Goal: Find specific page/section: Locate a particular part of the current website

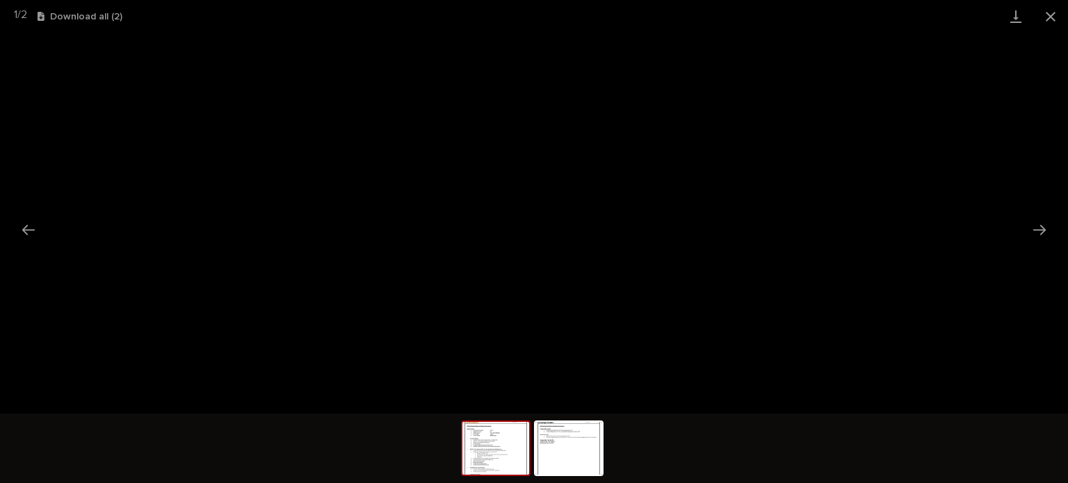
scroll to position [35, 0]
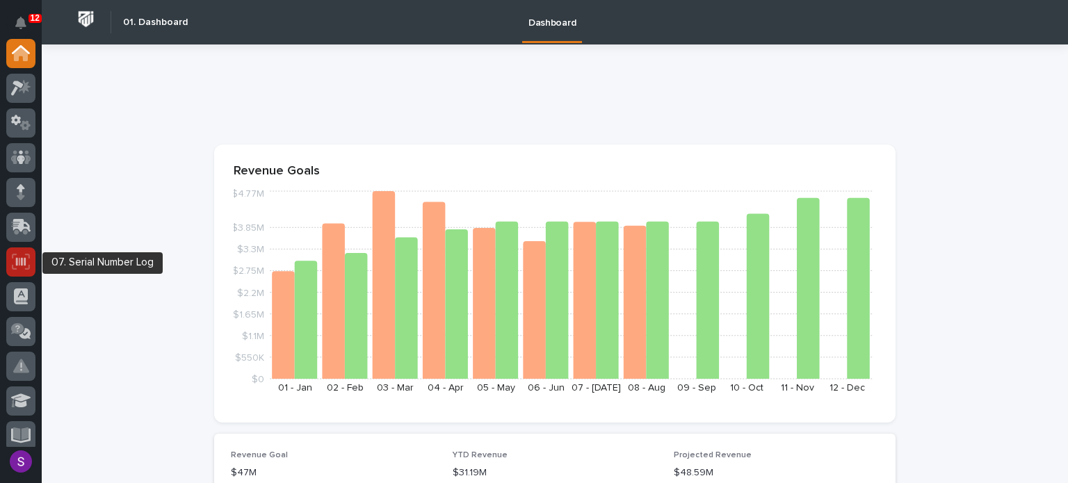
click at [22, 269] on div at bounding box center [20, 261] width 29 height 29
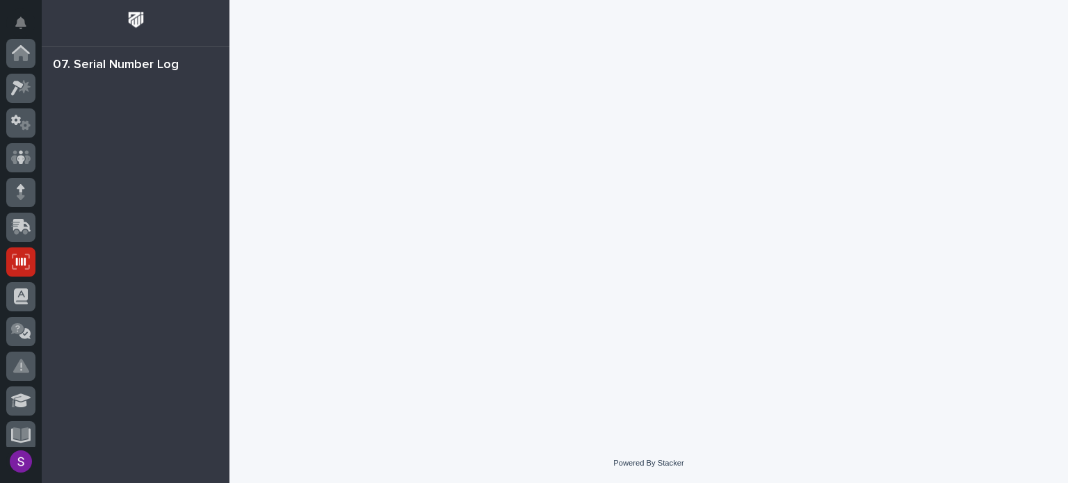
scroll to position [209, 0]
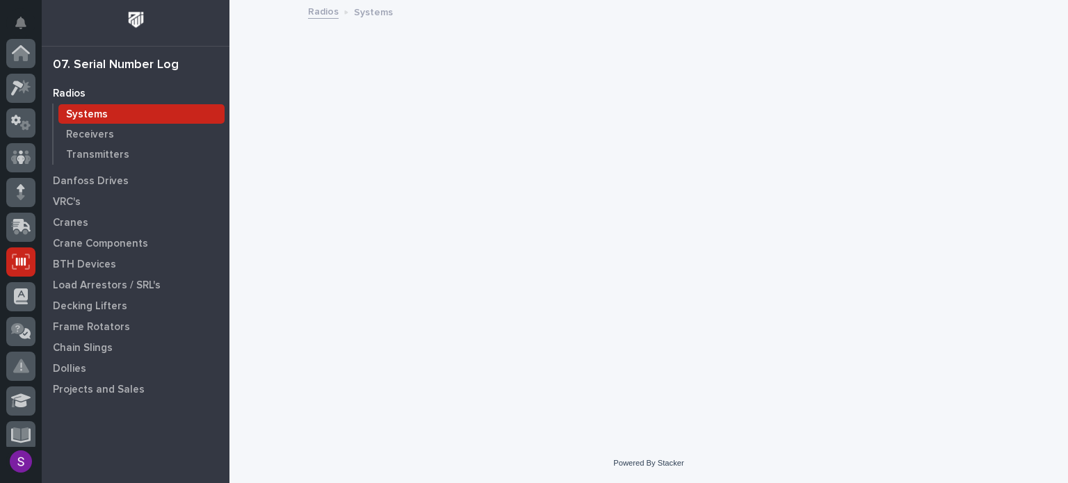
scroll to position [209, 0]
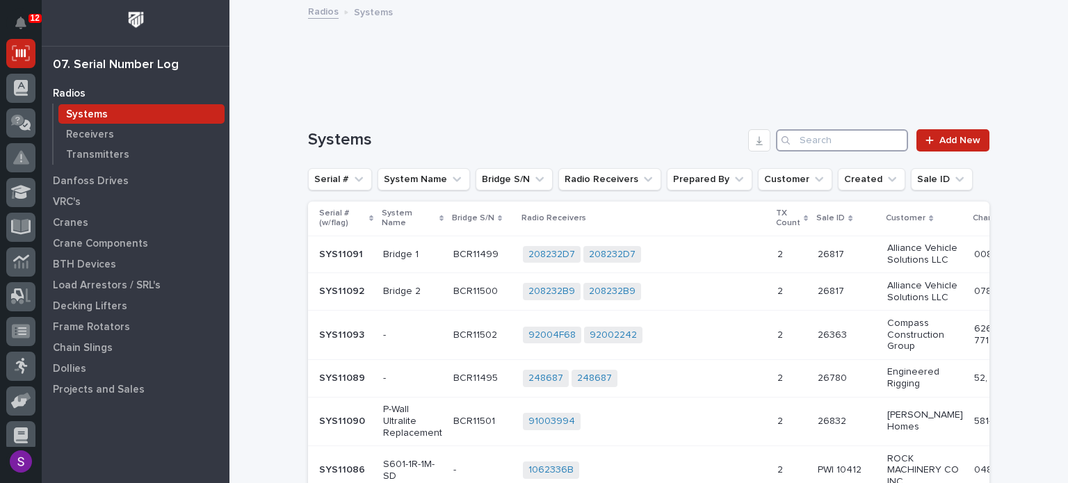
click at [829, 133] on input "Search" at bounding box center [842, 140] width 132 height 22
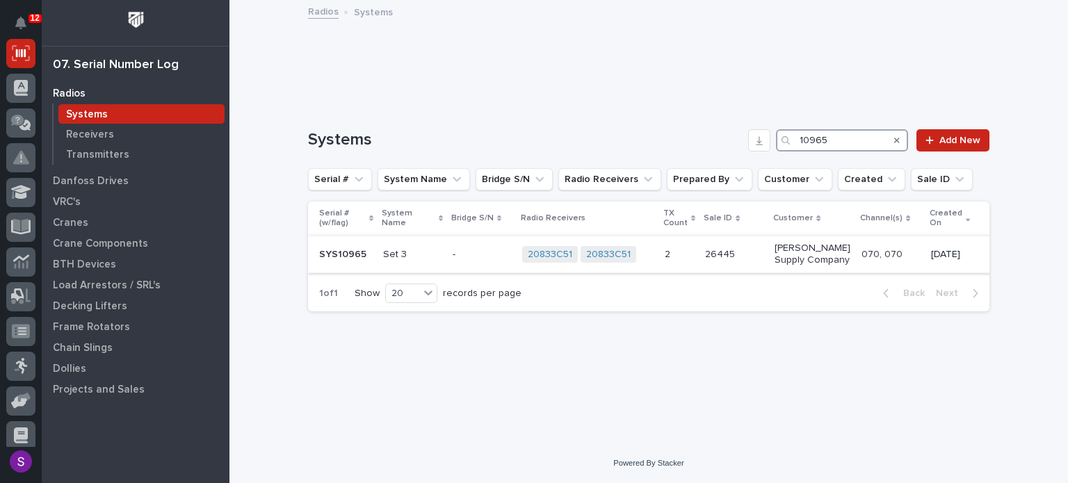
type input "10965"
click at [416, 258] on p "Set 3" at bounding box center [412, 255] width 58 height 12
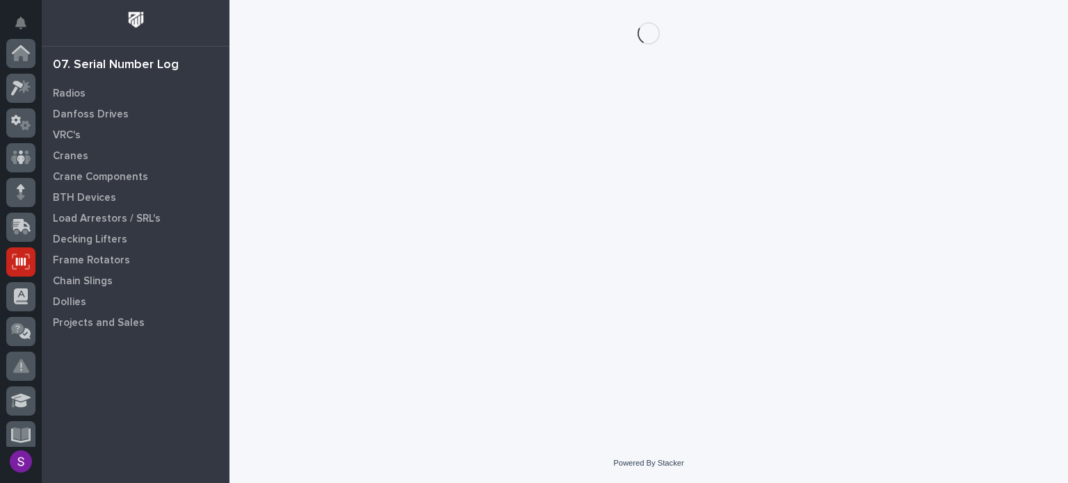
scroll to position [209, 0]
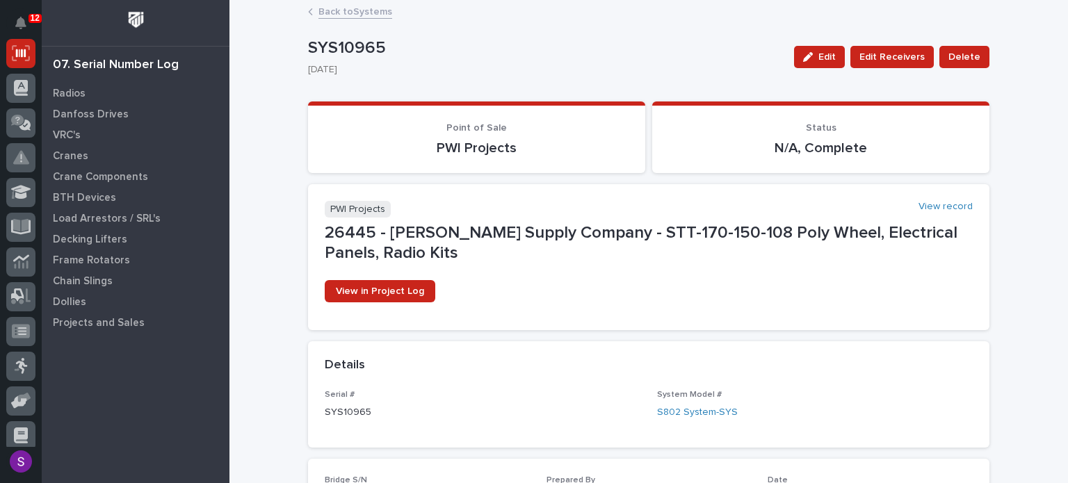
click at [357, 19] on div "Back to Systems" at bounding box center [648, 12] width 695 height 19
click at [361, 8] on link "Back to Systems" at bounding box center [355, 11] width 74 height 16
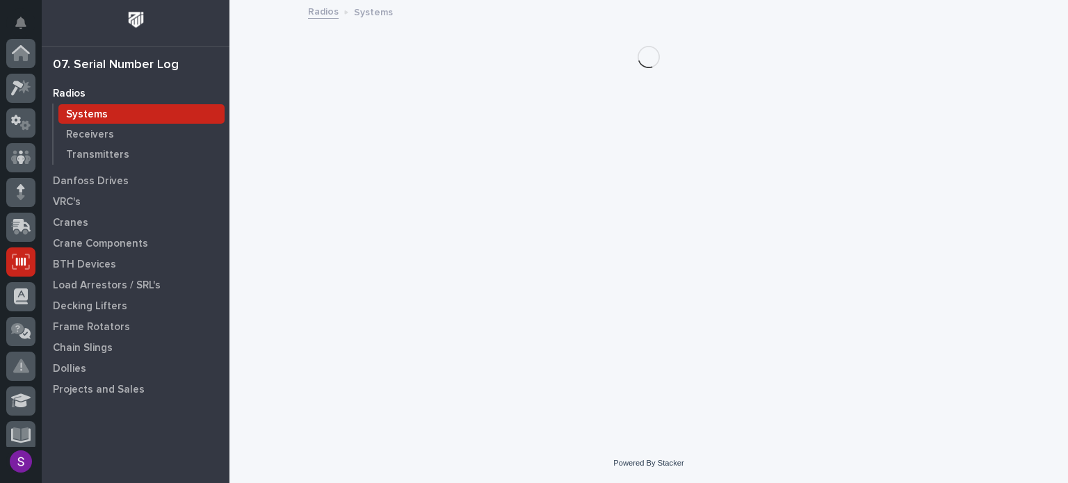
scroll to position [209, 0]
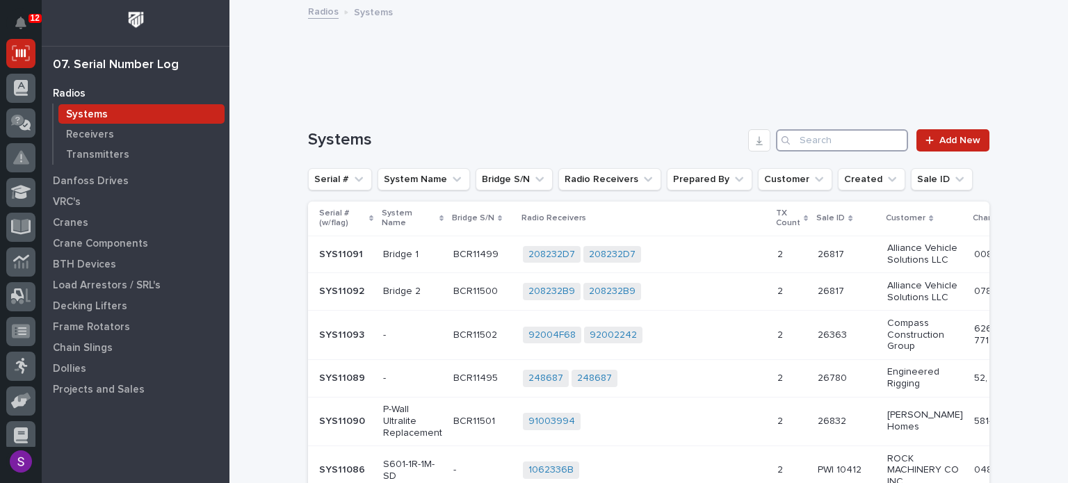
click at [859, 138] on input "Search" at bounding box center [842, 140] width 132 height 22
type input "26445"
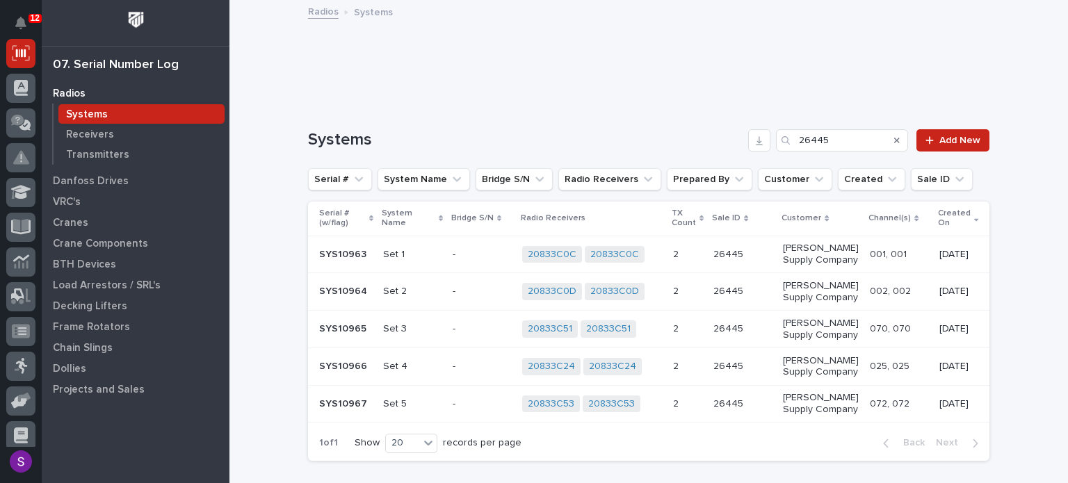
click at [713, 324] on p "26445" at bounding box center [729, 327] width 33 height 15
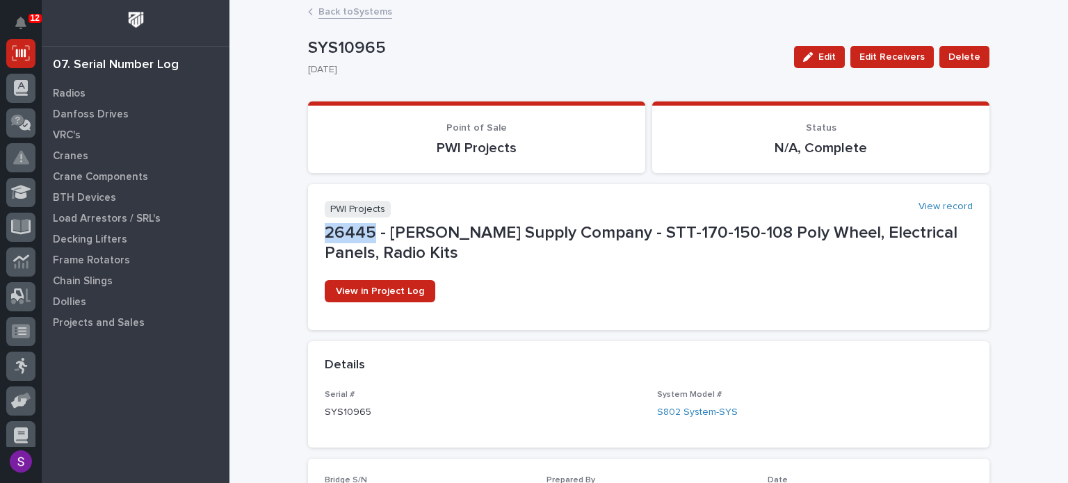
drag, startPoint x: 369, startPoint y: 228, endPoint x: 317, endPoint y: 236, distance: 52.7
click at [317, 236] on section "PWI Projects View record 26445 - Starke - Dillon Supply Company - STT-170-150-1…" at bounding box center [648, 257] width 681 height 146
copy p "26445"
click at [101, 169] on div "Crane Components" at bounding box center [135, 176] width 181 height 19
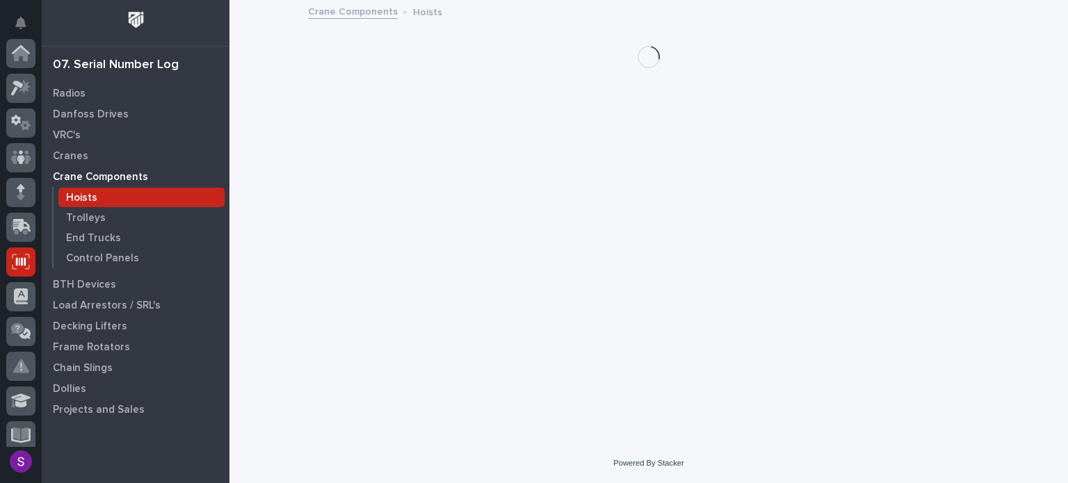
scroll to position [209, 0]
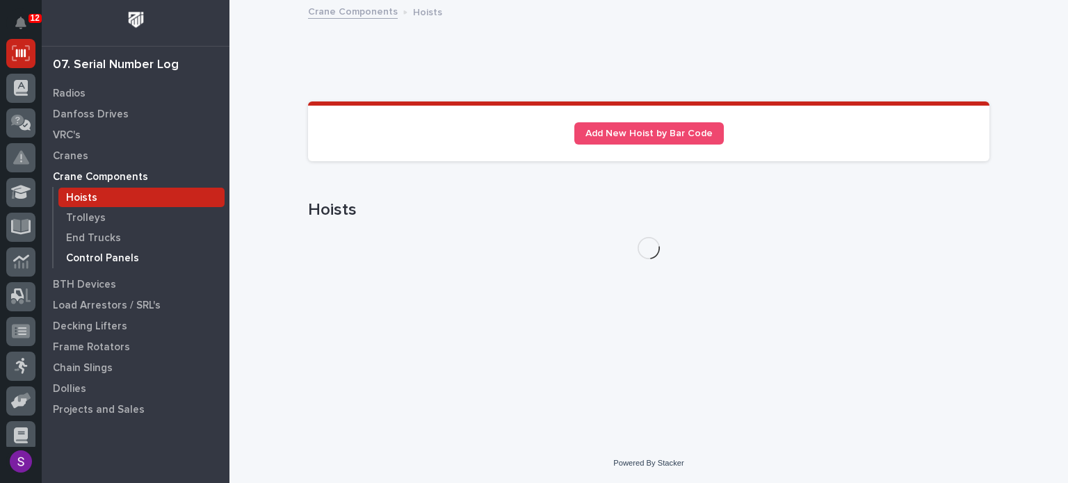
click at [122, 256] on p "Control Panels" at bounding box center [102, 258] width 73 height 13
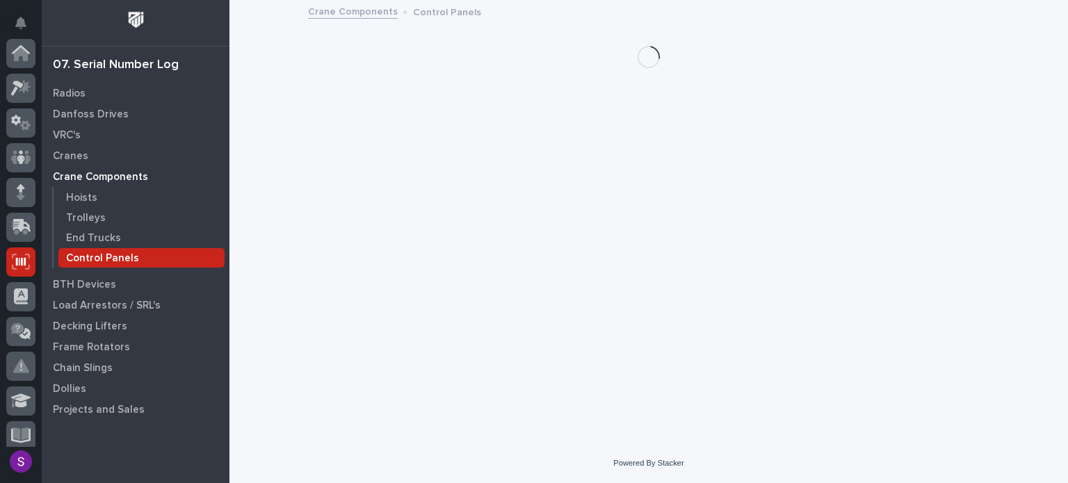
scroll to position [209, 0]
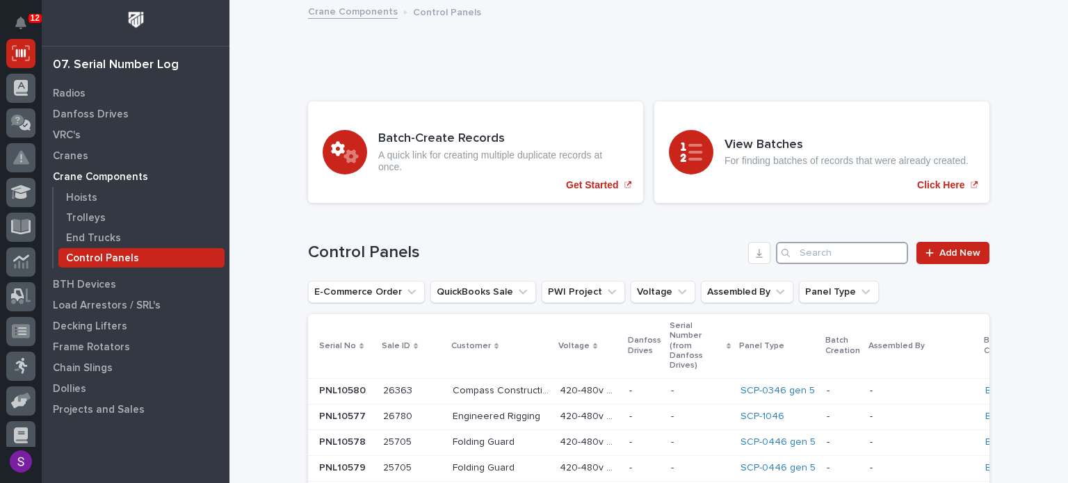
click at [847, 249] on input "Search" at bounding box center [842, 253] width 132 height 22
paste input "26445"
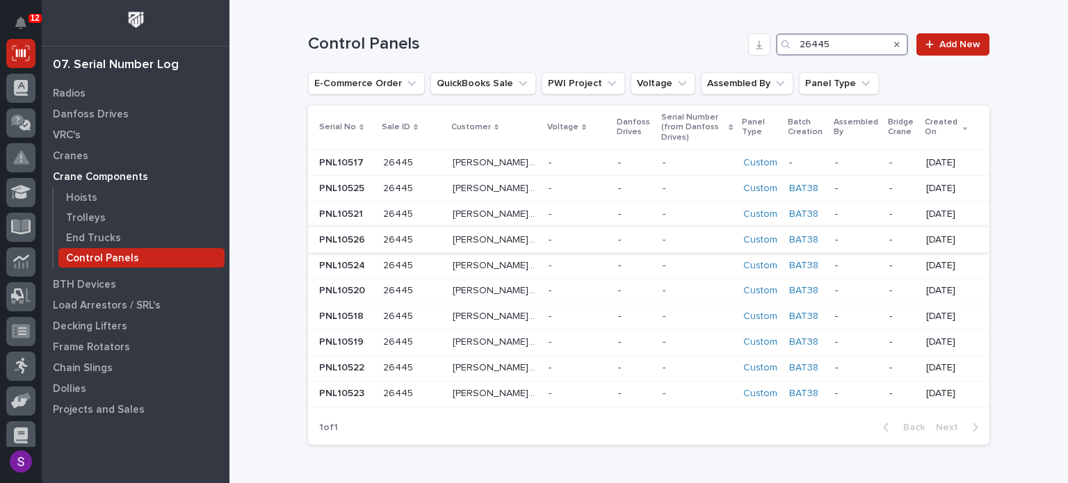
type input "26445"
click at [562, 230] on div "- -" at bounding box center [577, 240] width 58 height 23
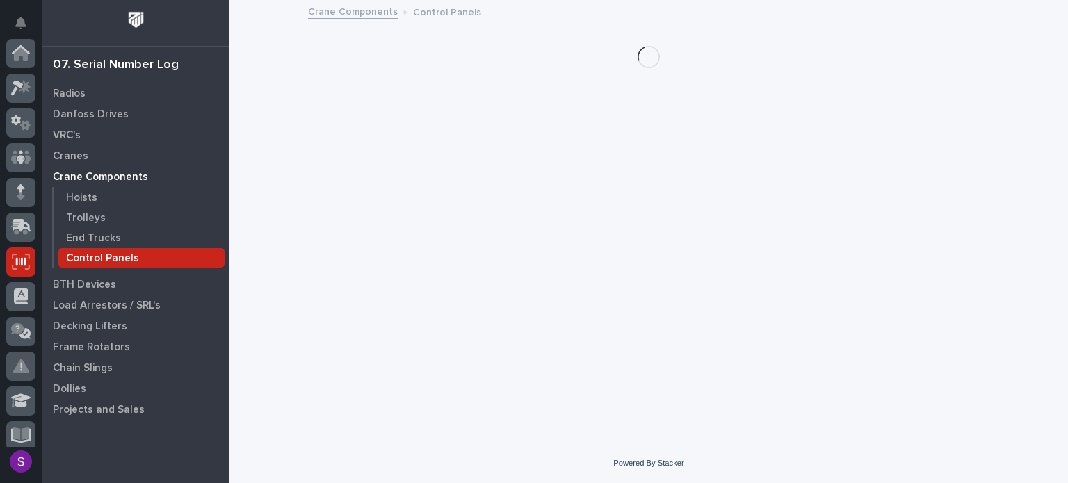
scroll to position [209, 0]
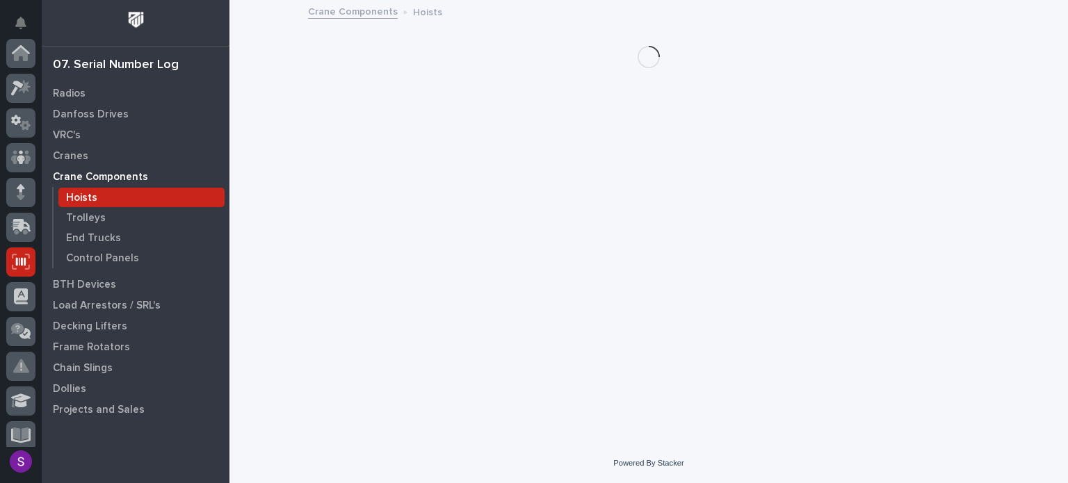
scroll to position [209, 0]
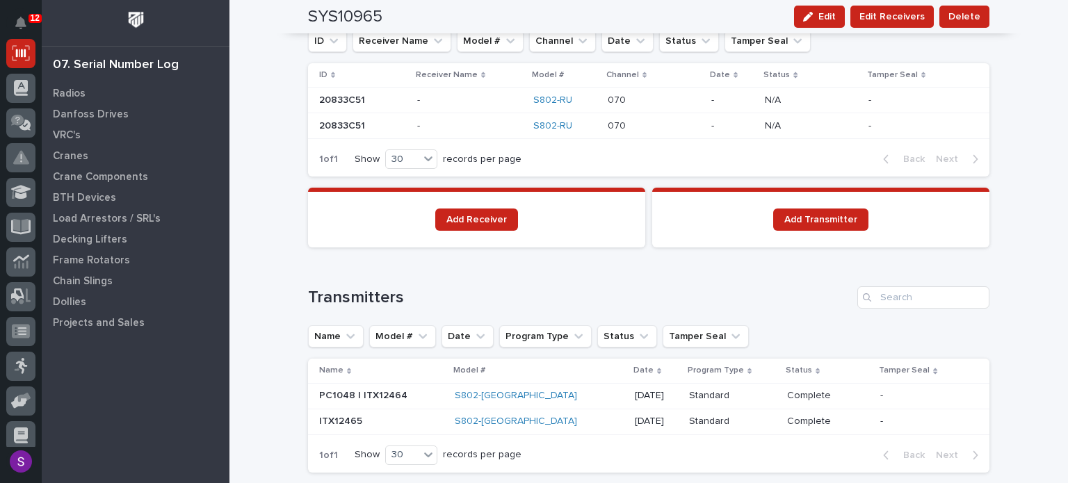
scroll to position [1112, 0]
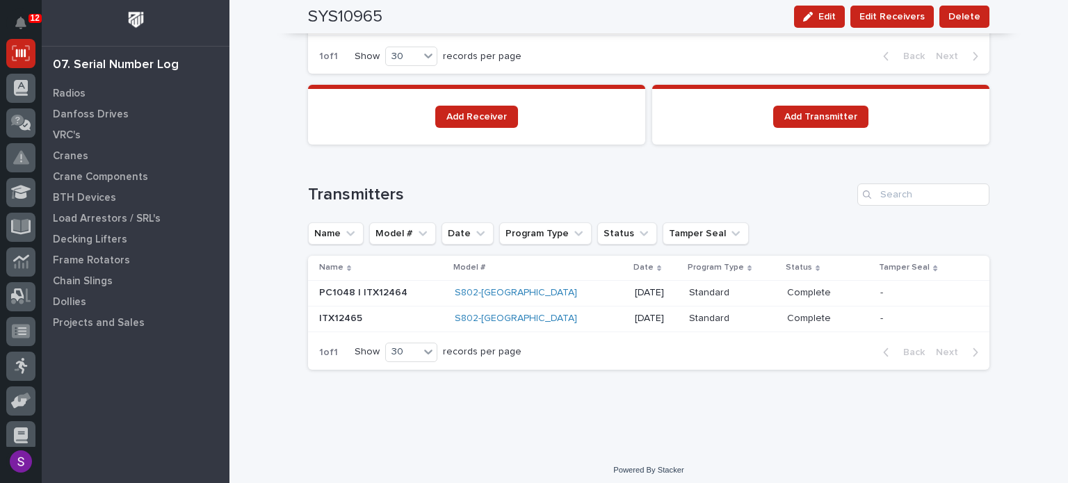
click at [727, 297] on div "Standard Standard" at bounding box center [732, 293] width 86 height 23
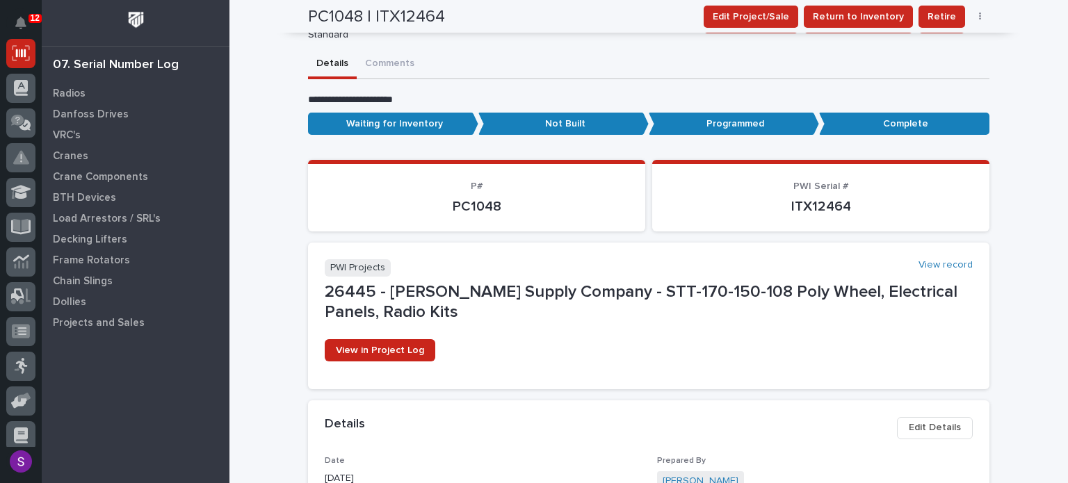
scroll to position [31, 0]
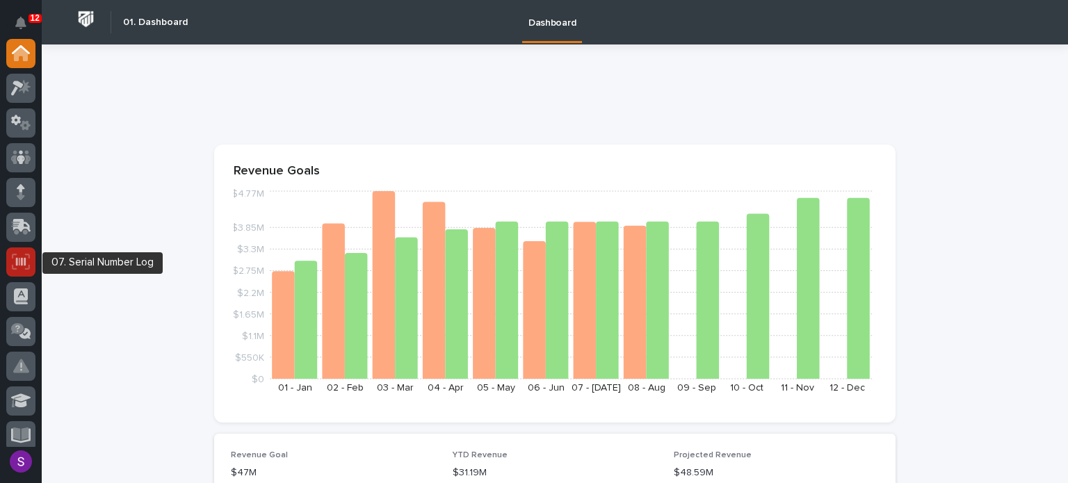
click at [19, 252] on div at bounding box center [20, 261] width 29 height 29
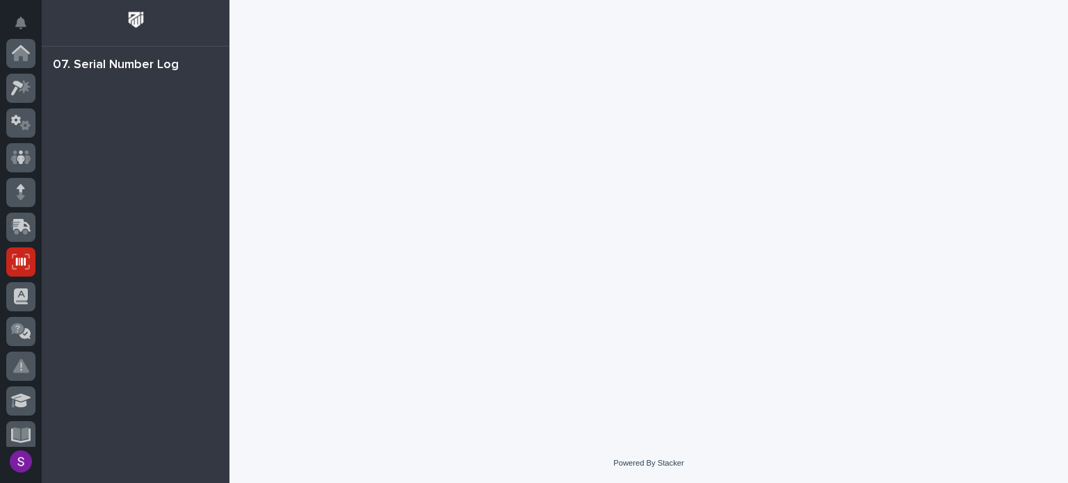
scroll to position [209, 0]
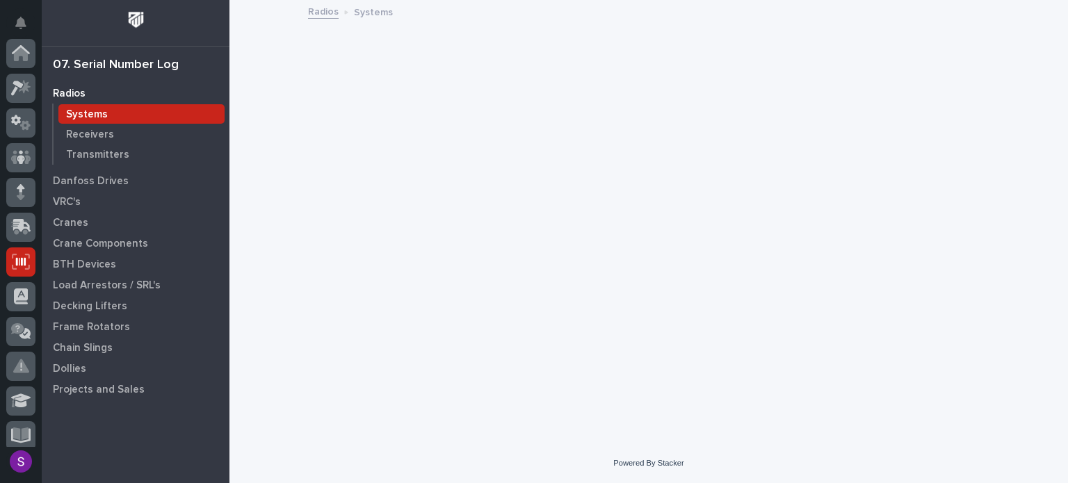
scroll to position [209, 0]
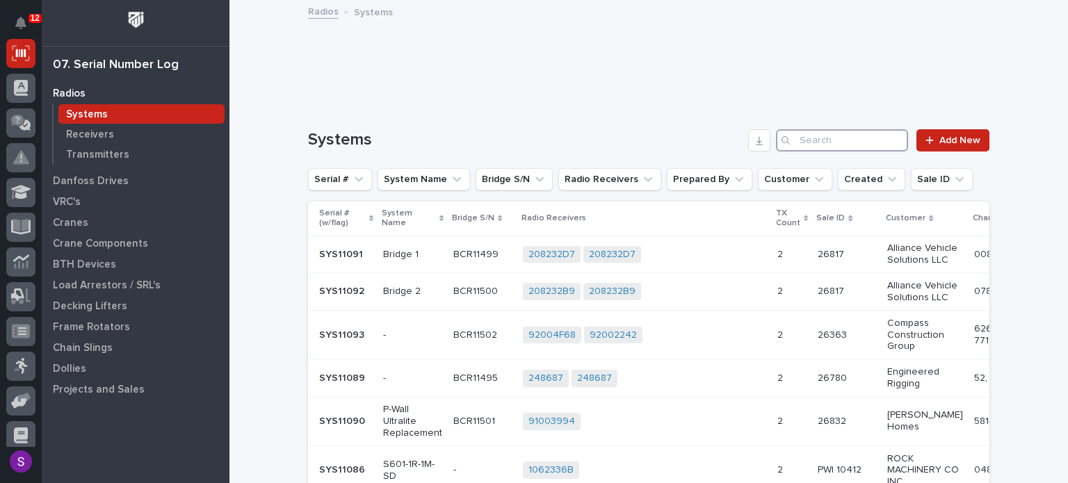
click at [856, 136] on input "Search" at bounding box center [842, 140] width 132 height 22
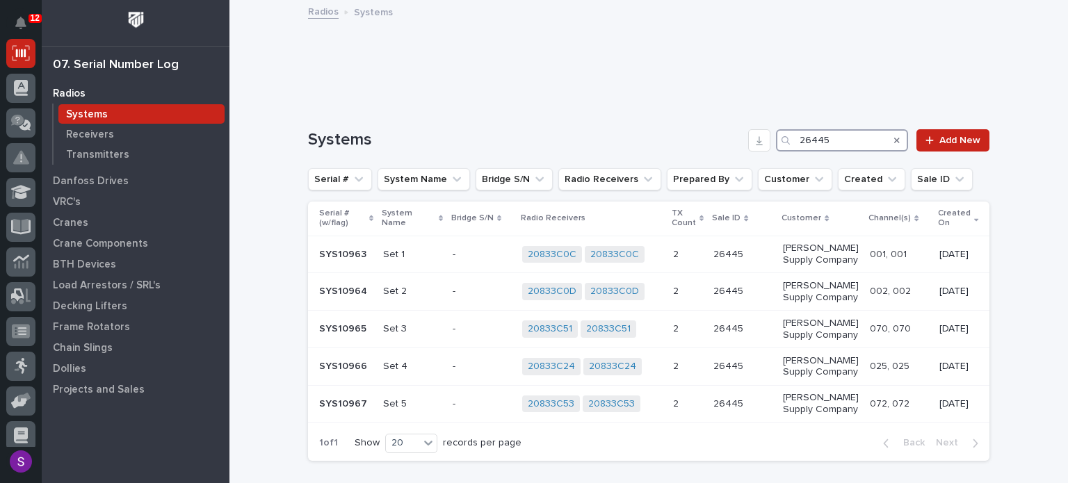
type input "26445"
